Goal: Transaction & Acquisition: Book appointment/travel/reservation

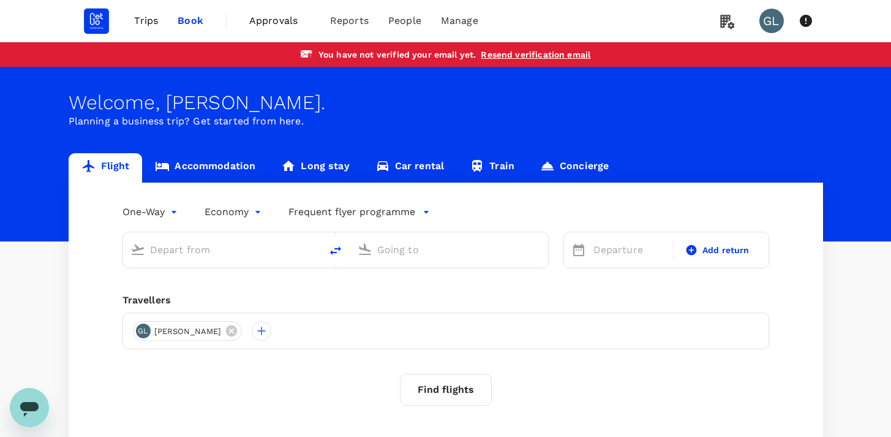
click at [512, 51] on link "Resend verification email" at bounding box center [536, 55] width 110 height 10
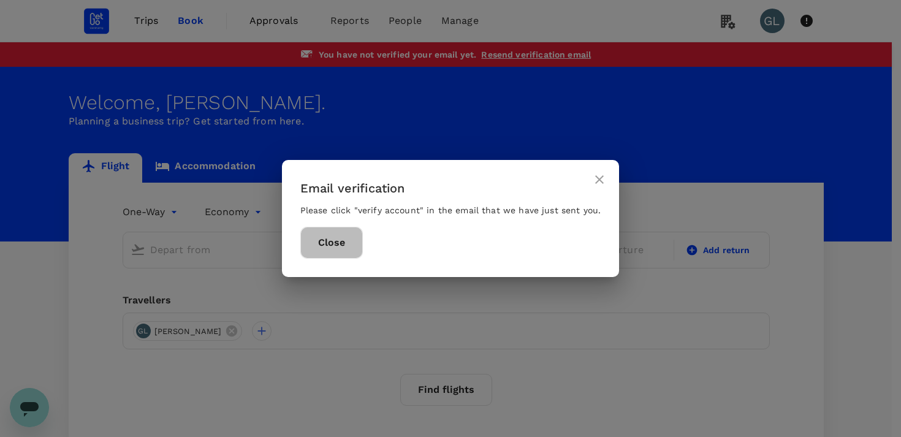
click at [343, 245] on button "Close" at bounding box center [331, 243] width 62 height 32
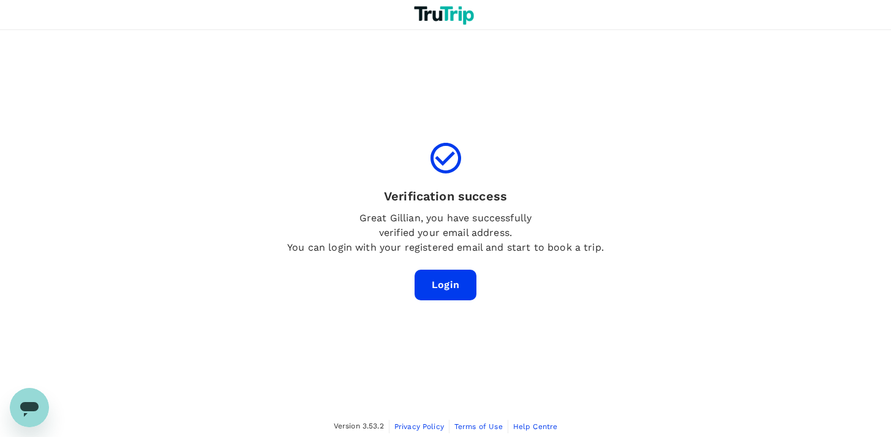
click at [454, 287] on link "Login" at bounding box center [446, 285] width 62 height 31
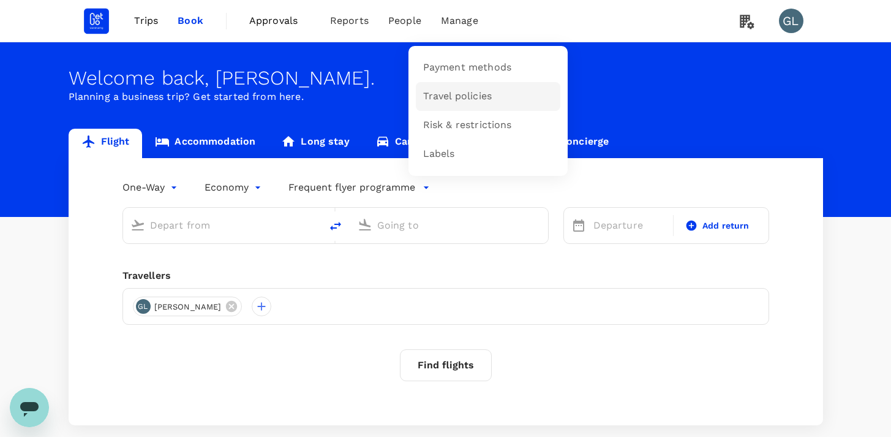
click at [461, 93] on span "Travel policies" at bounding box center [457, 96] width 69 height 14
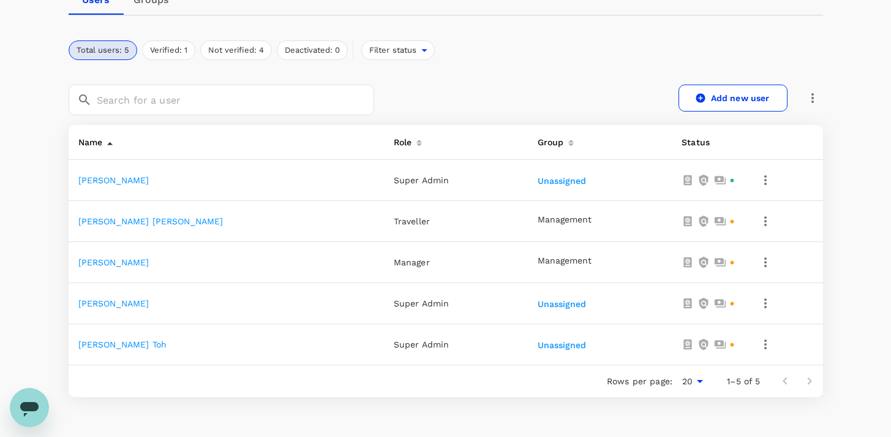
scroll to position [210, 0]
